Goal: Navigation & Orientation: Understand site structure

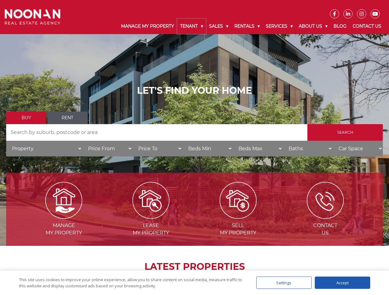
click at [191, 26] on link "Tenant" at bounding box center [191, 26] width 29 height 16
click at [219, 26] on link "Sales" at bounding box center [218, 26] width 25 height 16
click at [247, 26] on link "Rentals" at bounding box center [246, 26] width 31 height 16
click at [280, 26] on link "Services" at bounding box center [278, 26] width 33 height 16
click at [314, 26] on link "About Us" at bounding box center [312, 26] width 35 height 16
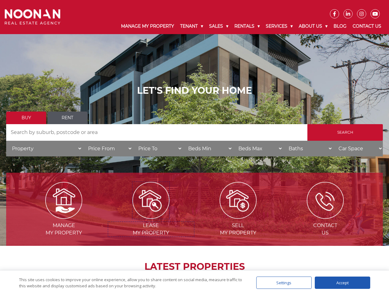
click at [151, 217] on img at bounding box center [150, 200] width 37 height 37
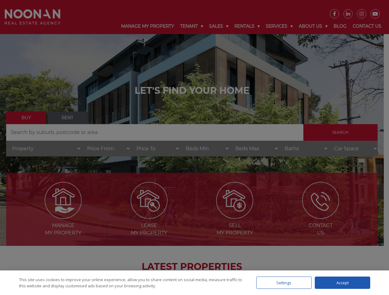
click at [284, 283] on div "Settings" at bounding box center [283, 283] width 55 height 12
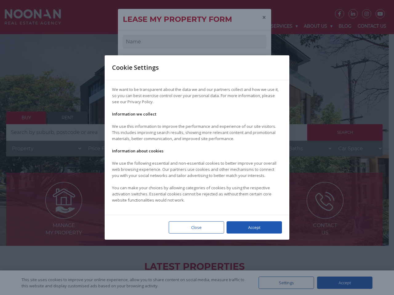
click at [342, 283] on div at bounding box center [197, 147] width 394 height 295
